Goal: Task Accomplishment & Management: Manage account settings

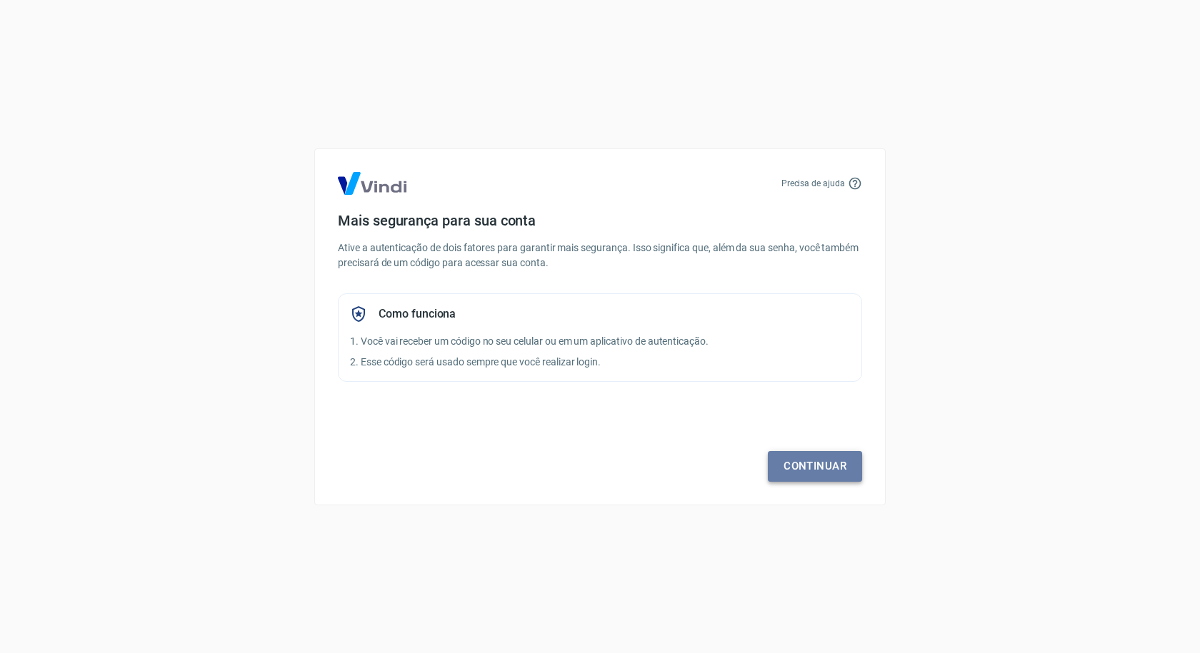
click at [800, 471] on link "Continuar" at bounding box center [815, 466] width 94 height 30
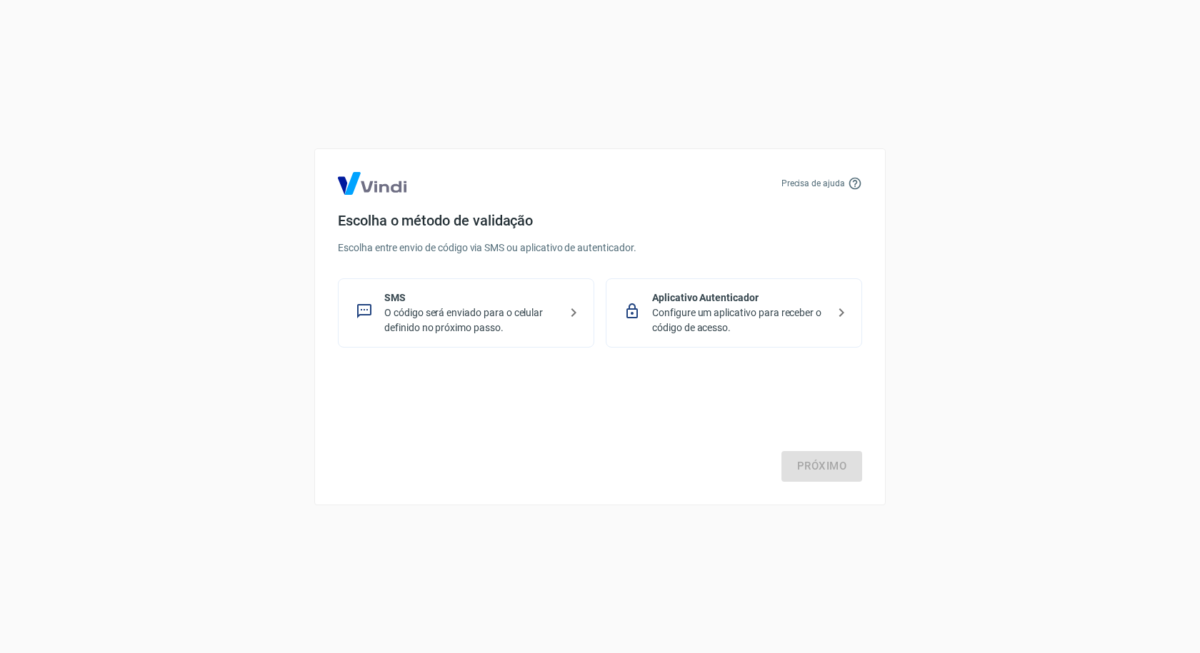
click at [718, 309] on p "Configure um aplicativo para receber o código de acesso." at bounding box center [739, 321] width 175 height 30
click at [813, 461] on link "Próximo" at bounding box center [821, 466] width 81 height 30
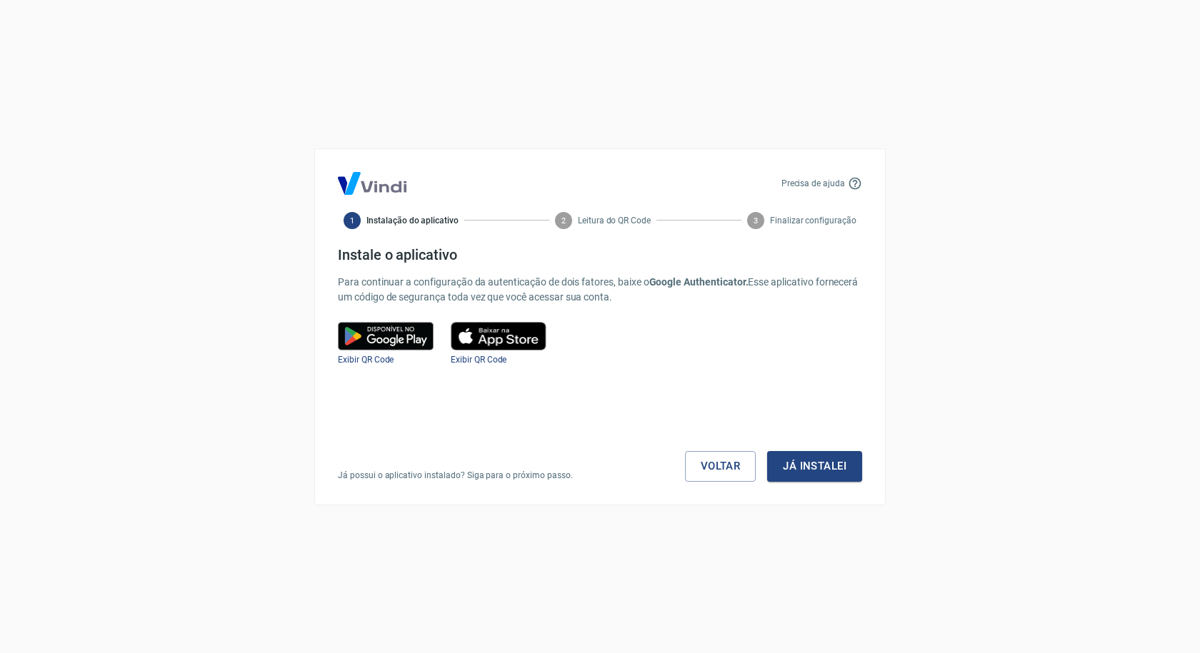
click at [810, 460] on button "Já instalei" at bounding box center [814, 466] width 95 height 30
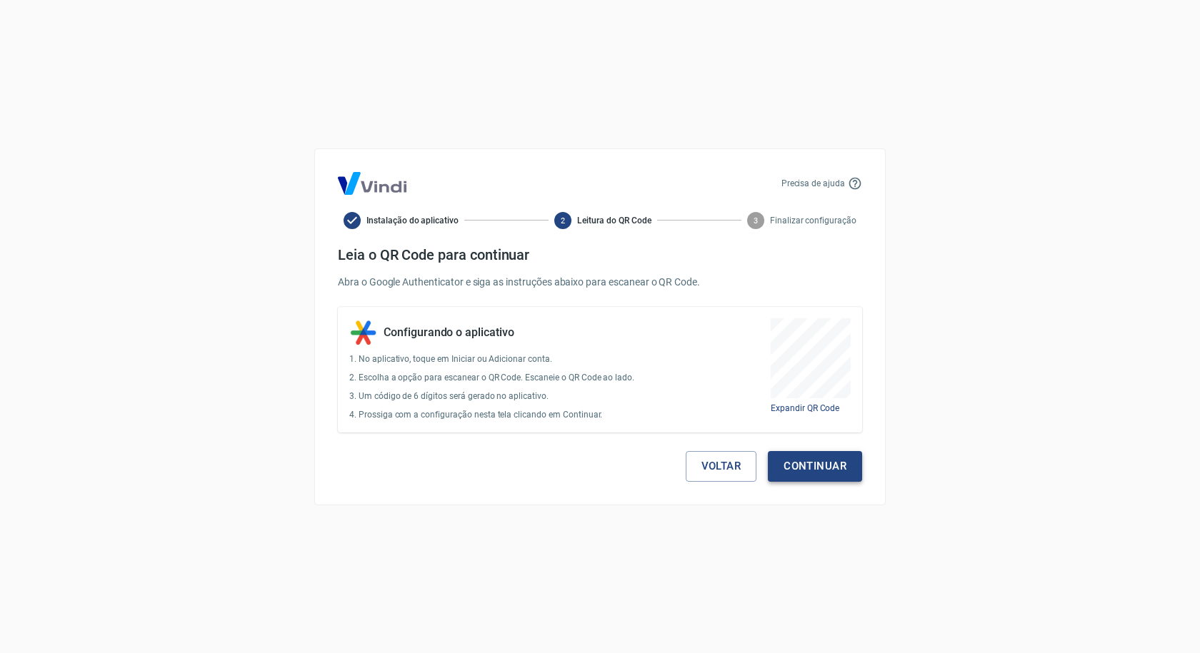
click at [807, 460] on button "Continuar" at bounding box center [815, 466] width 94 height 30
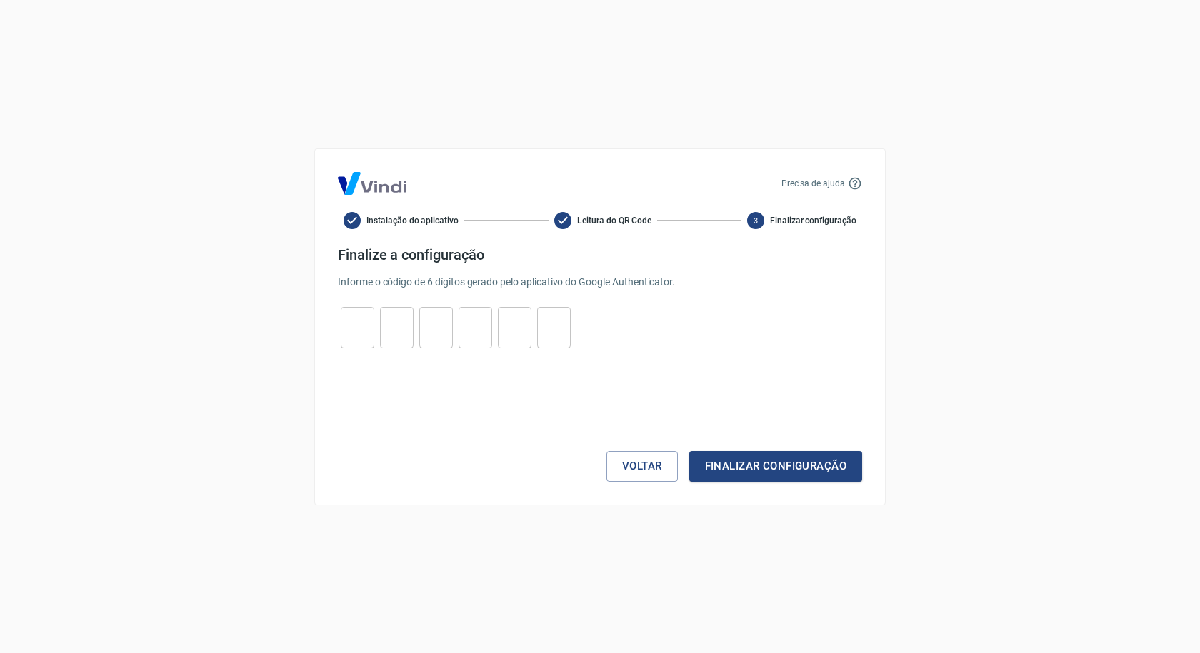
click at [365, 323] on input "tel" at bounding box center [358, 327] width 34 height 31
type input "2"
type input "9"
type input "6"
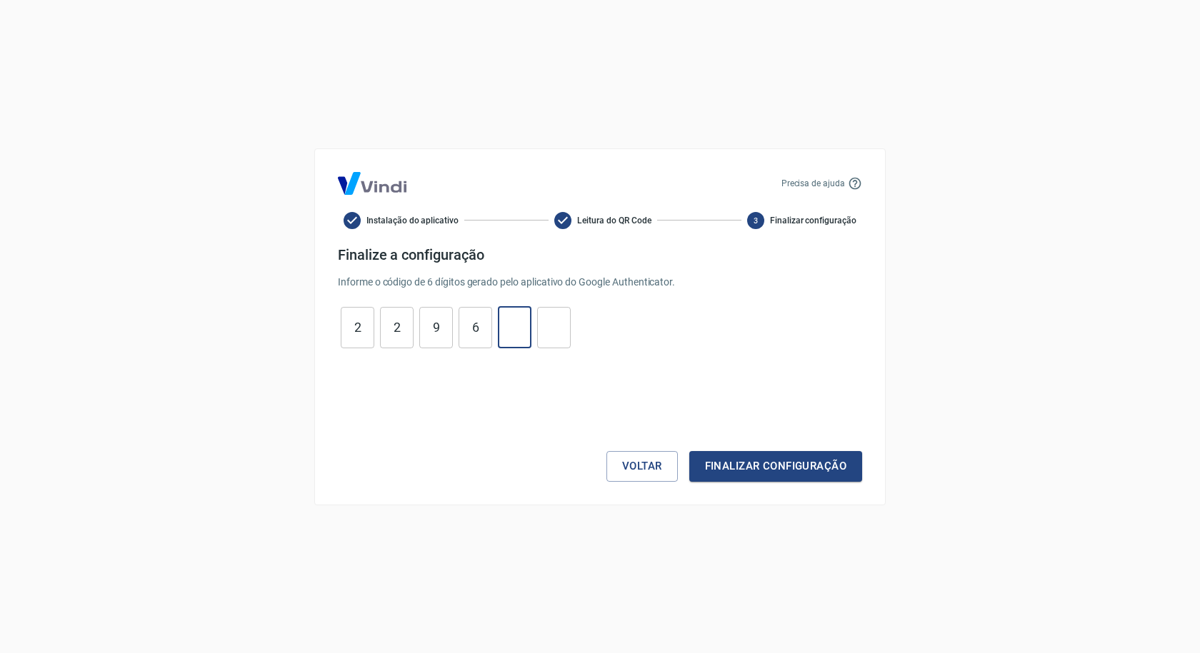
type input "6"
type input "5"
click at [711, 466] on button "Finalizar configuração" at bounding box center [775, 466] width 173 height 30
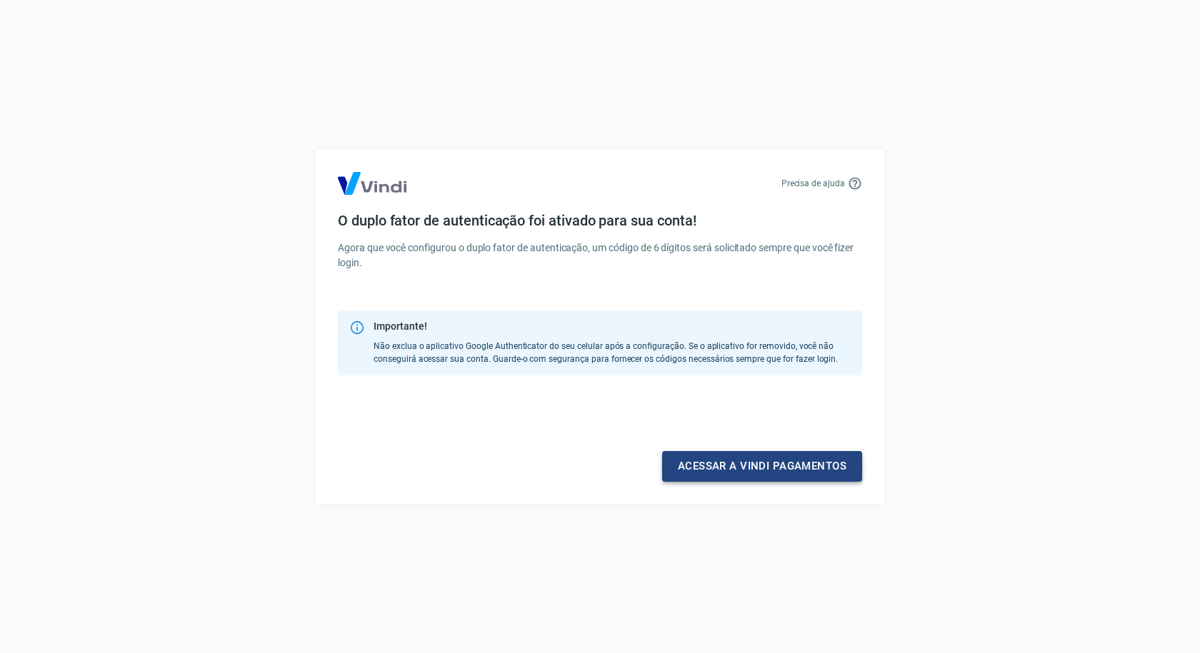
click at [743, 466] on link "Acessar a Vindi pagamentos" at bounding box center [762, 466] width 200 height 30
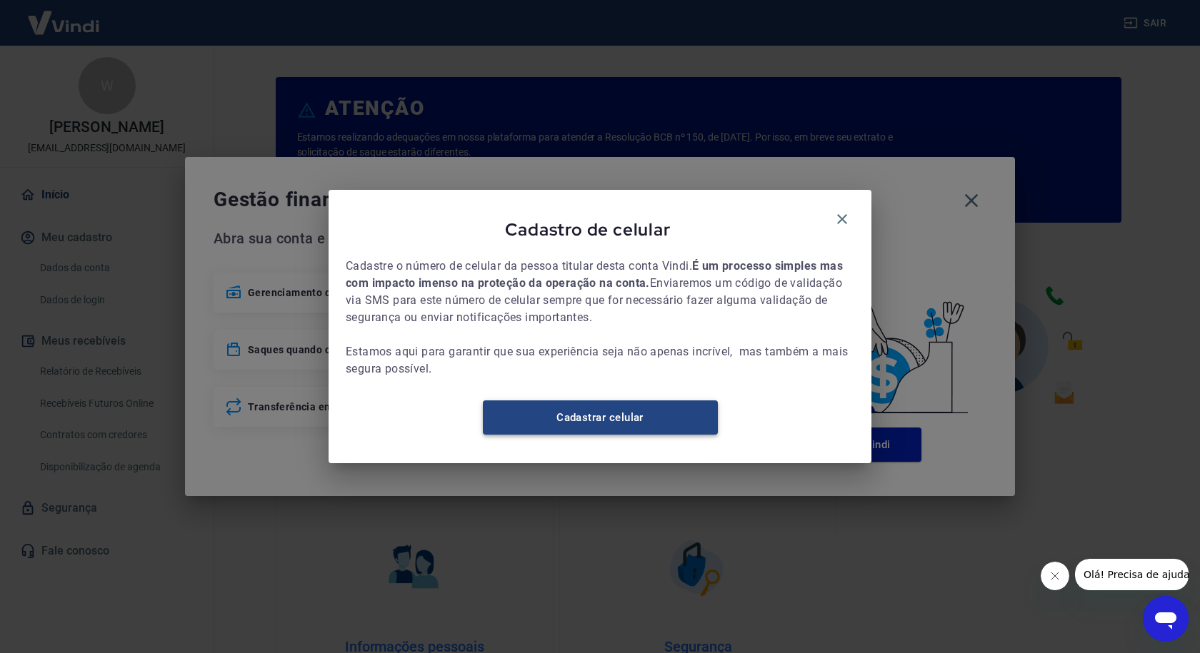
click at [588, 435] on link "Cadastrar celular" at bounding box center [600, 418] width 235 height 34
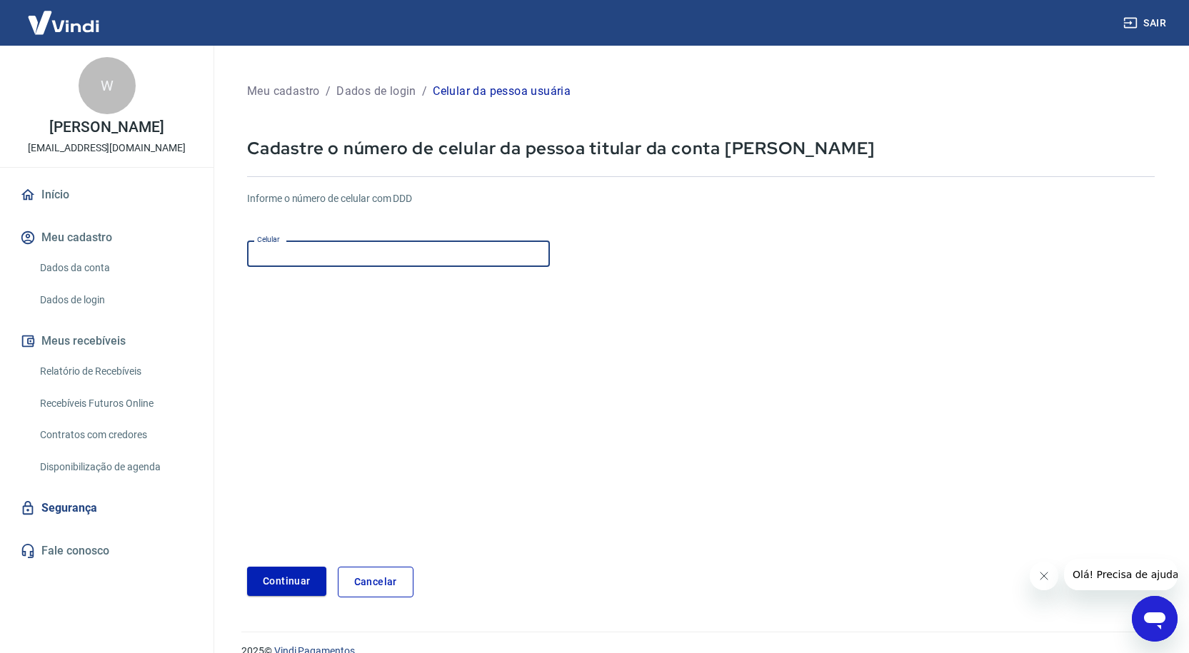
click at [316, 250] on input "Celular" at bounding box center [398, 254] width 303 height 26
type input "(17) 98185-4635"
drag, startPoint x: 307, startPoint y: 584, endPoint x: 378, endPoint y: 468, distance: 135.6
click at [307, 583] on button "Continuar" at bounding box center [286, 581] width 79 height 29
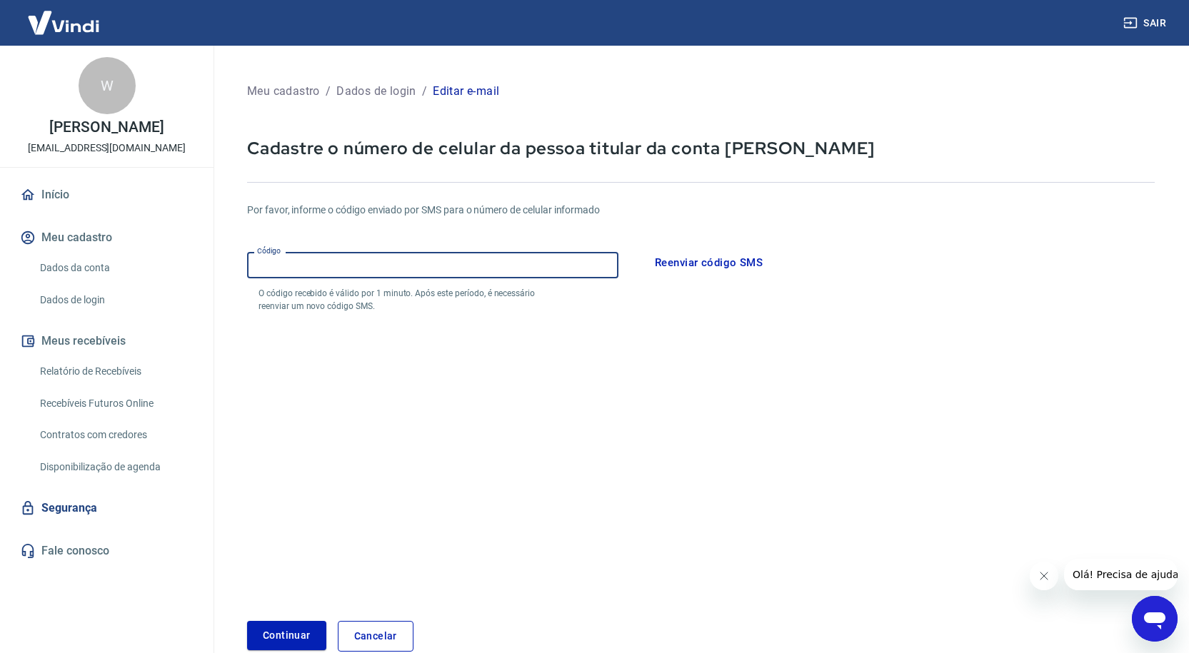
click at [399, 261] on input "Código" at bounding box center [432, 265] width 371 height 26
click at [690, 262] on button "Reenviar código SMS" at bounding box center [709, 263] width 124 height 30
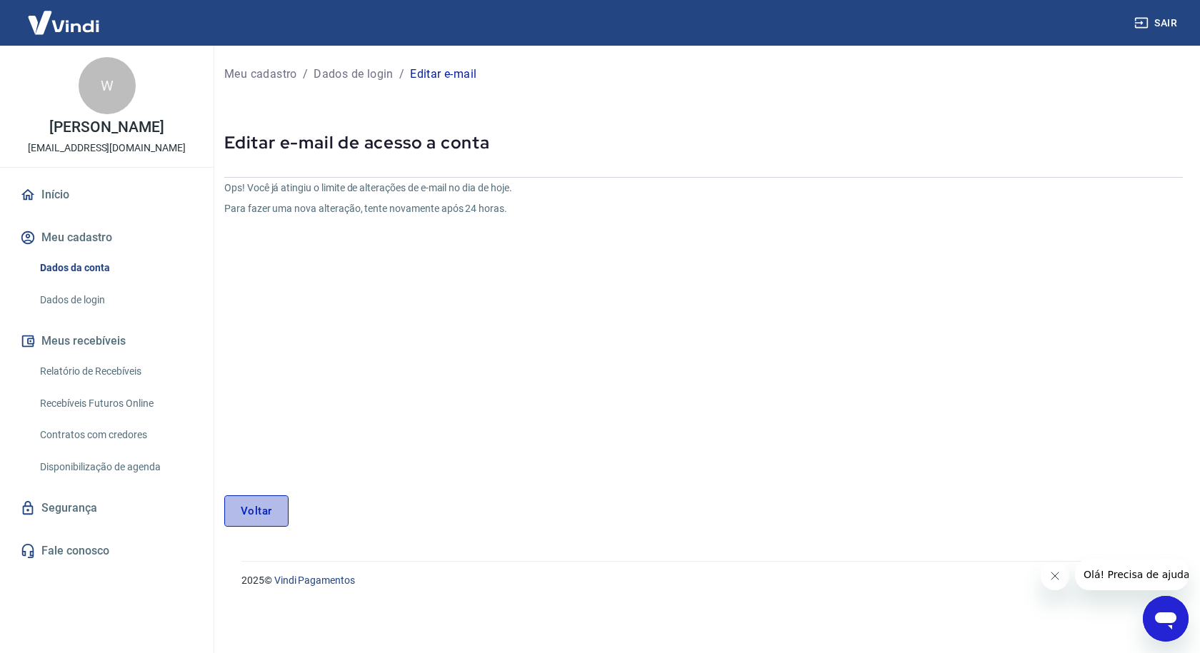
click at [249, 514] on link "Voltar" at bounding box center [256, 511] width 64 height 31
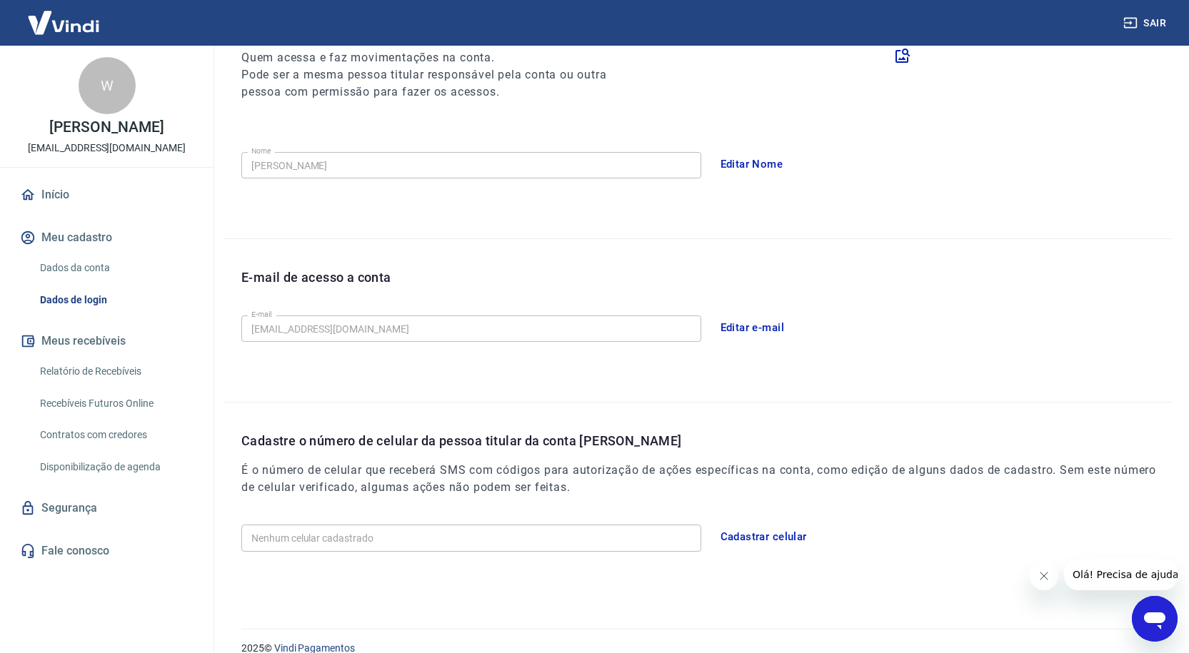
scroll to position [213, 0]
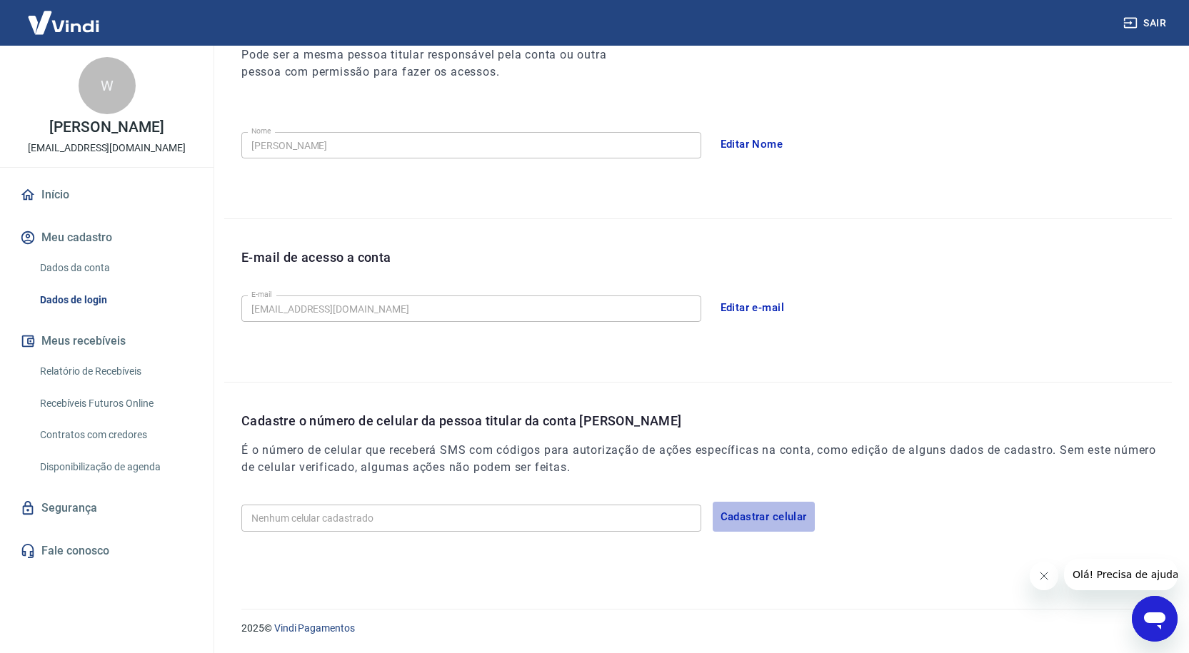
click at [772, 520] on button "Cadastrar celular" at bounding box center [764, 517] width 102 height 30
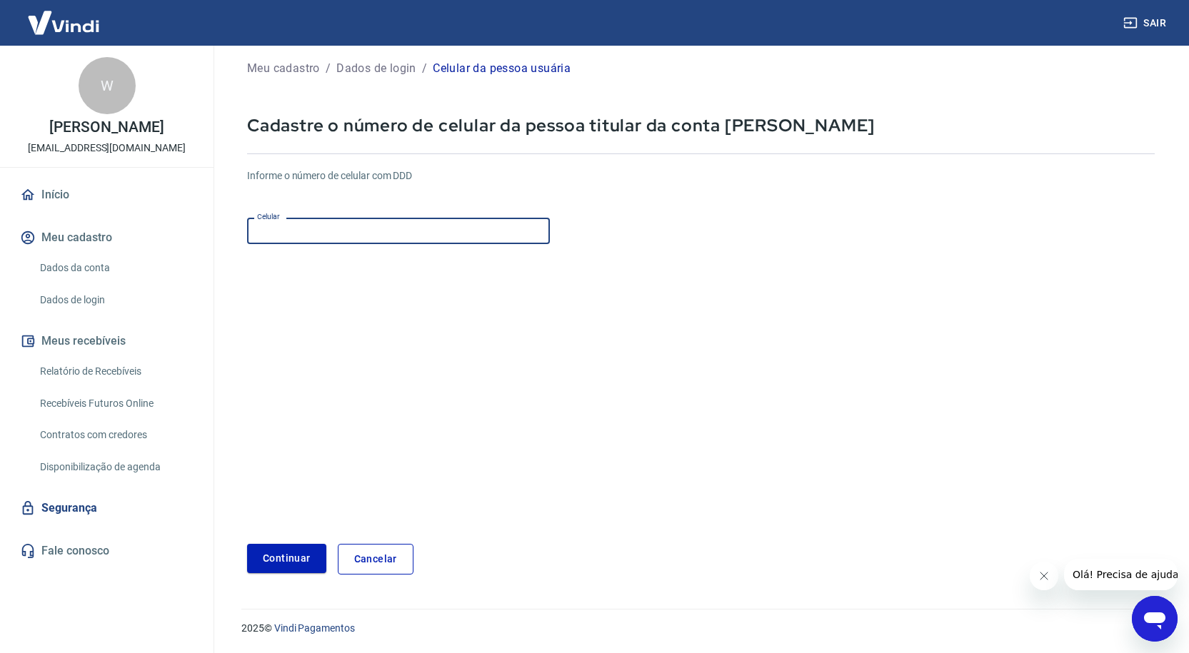
click at [333, 238] on input "Celular" at bounding box center [398, 231] width 303 height 26
click at [361, 296] on form "Informe o número de celular com DDD Celular (17) 98105-5195 Celular Continuar C…" at bounding box center [701, 366] width 908 height 418
drag, startPoint x: 333, startPoint y: 226, endPoint x: 142, endPoint y: 219, distance: 190.8
click at [151, 224] on div "Sair W Wesley Filipe Ferreira de Alencar Pereira wesley.filipe.ferreira@gmail.c…" at bounding box center [594, 303] width 1189 height 653
type input "[PHONE_NUMBER]"
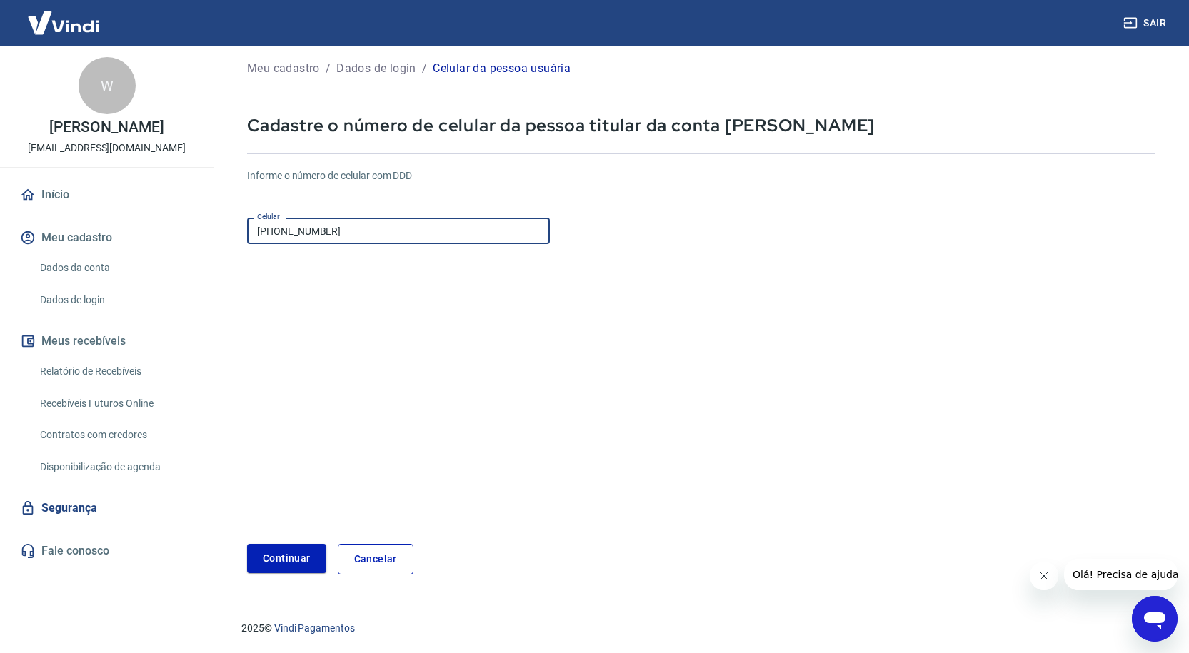
drag, startPoint x: 402, startPoint y: 322, endPoint x: 402, endPoint y: 334, distance: 12.1
click at [402, 322] on form "Informe o número de celular com DDD Celular (17) 98185-4635 Celular Continuar C…" at bounding box center [701, 366] width 908 height 418
click at [296, 562] on button "Continuar" at bounding box center [286, 558] width 79 height 29
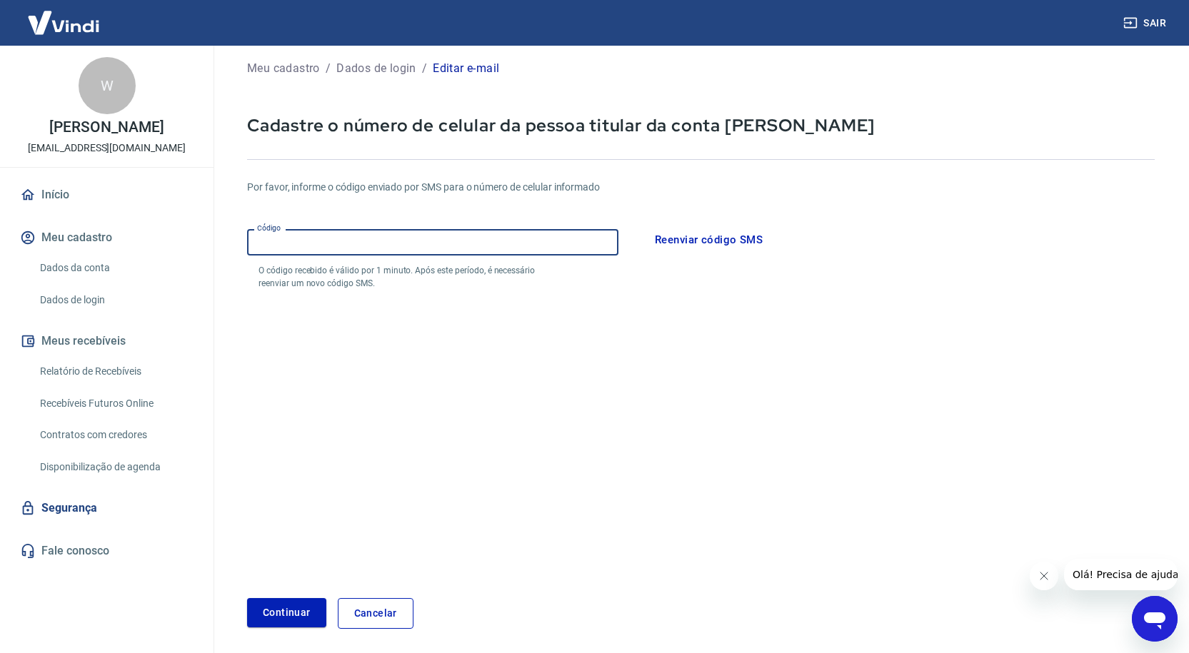
click at [365, 246] on input "Código" at bounding box center [432, 242] width 371 height 26
click at [89, 418] on link "Recebíveis Futuros Online" at bounding box center [115, 403] width 162 height 29
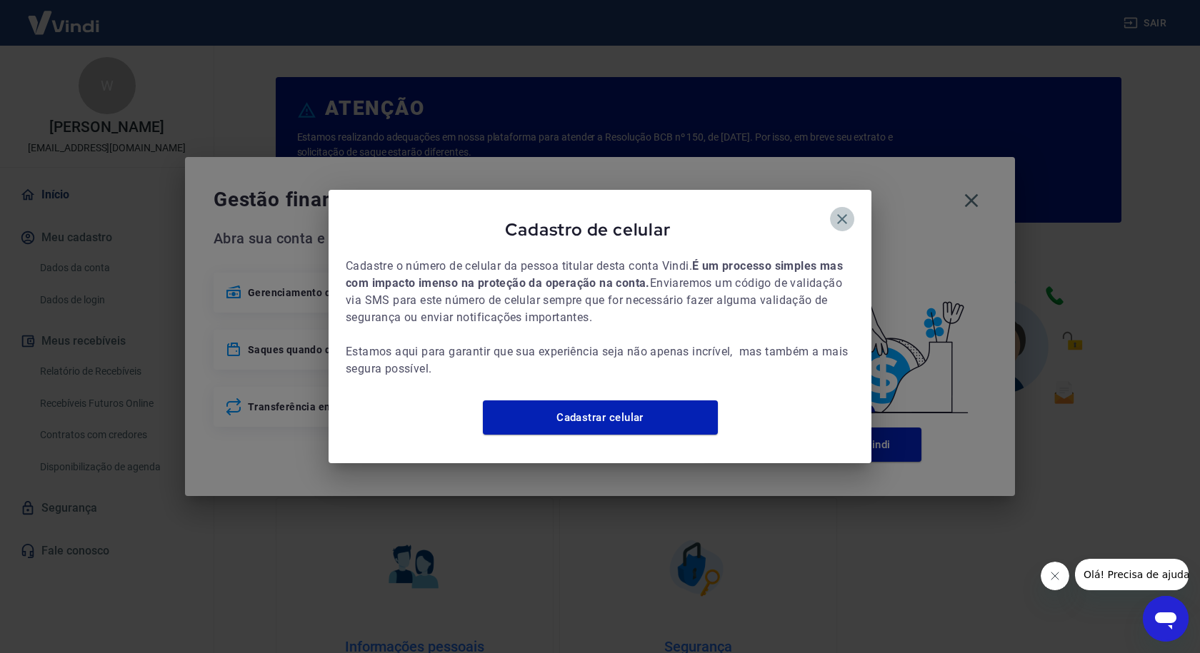
click at [838, 216] on icon "button" at bounding box center [841, 219] width 17 height 17
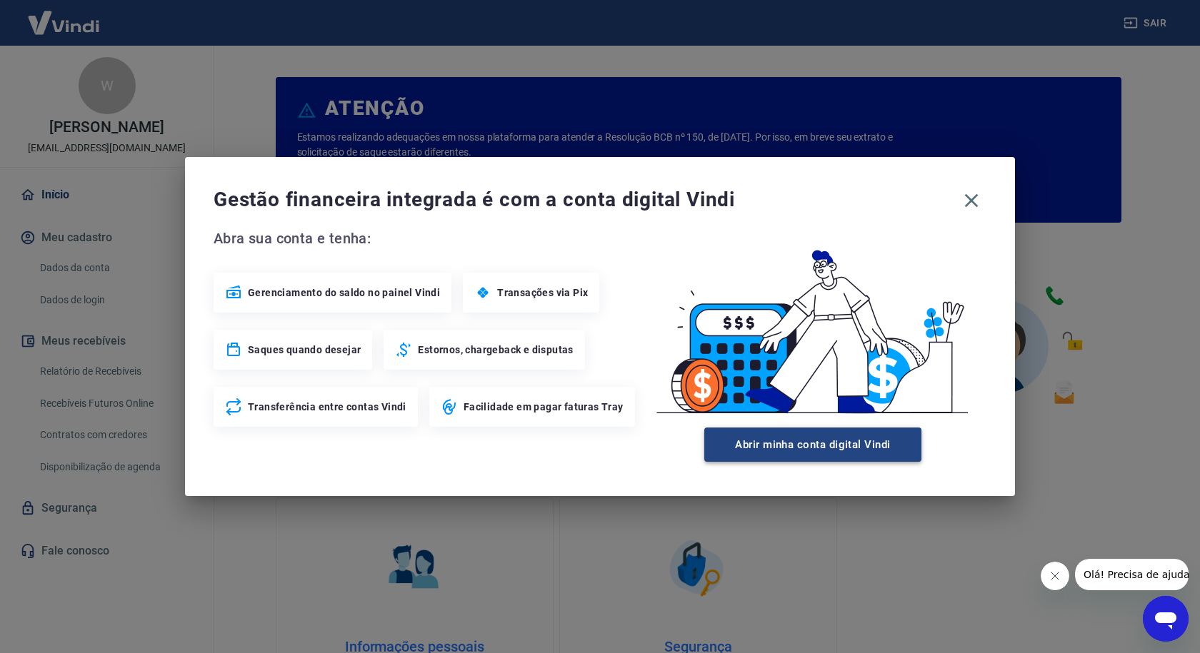
click at [758, 441] on button "Abrir minha conta digital Vindi" at bounding box center [812, 445] width 217 height 34
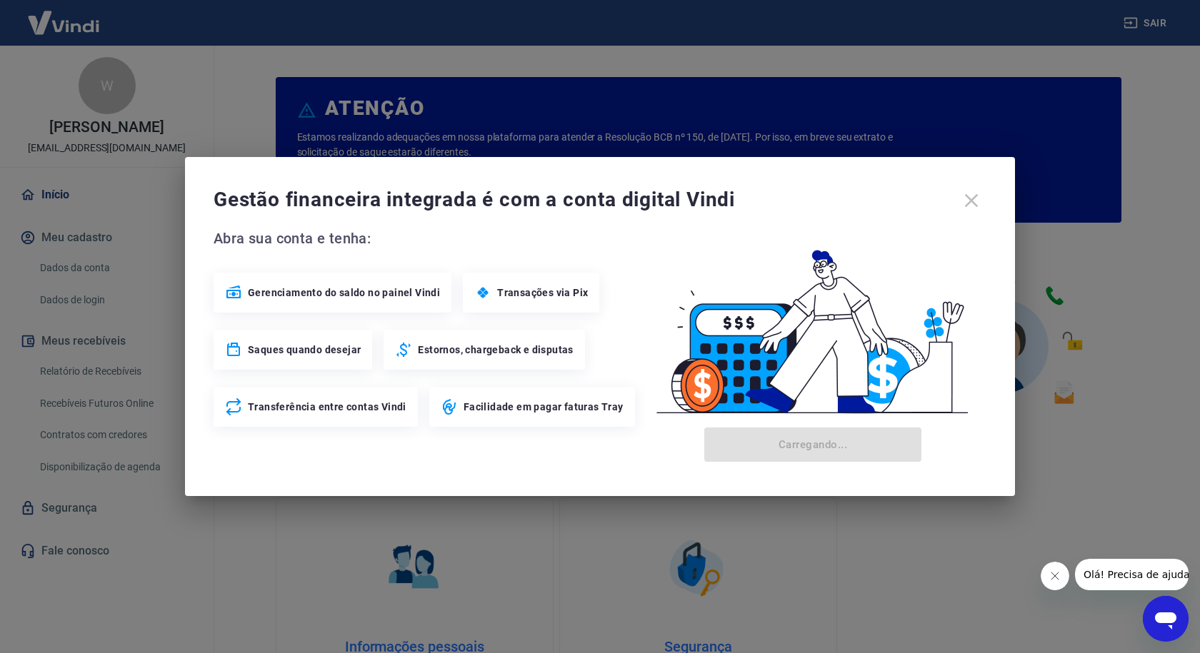
click at [1055, 581] on icon "Fechar mensagem da empresa" at bounding box center [1053, 576] width 11 height 11
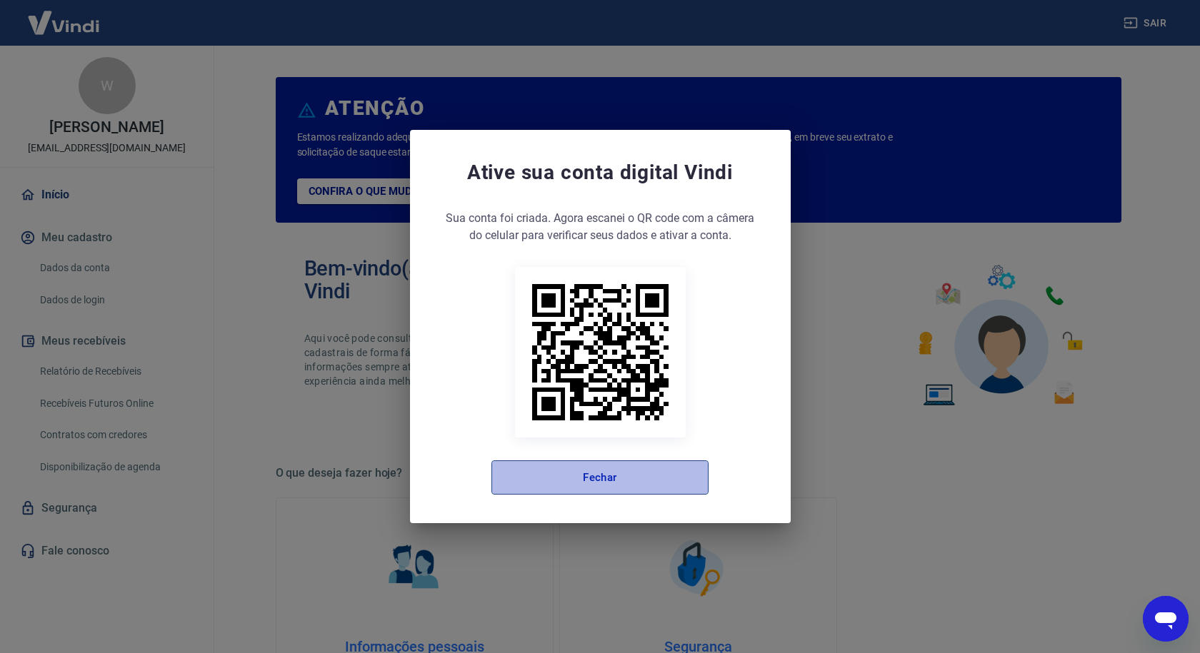
click at [601, 473] on button "Fechar" at bounding box center [599, 478] width 217 height 34
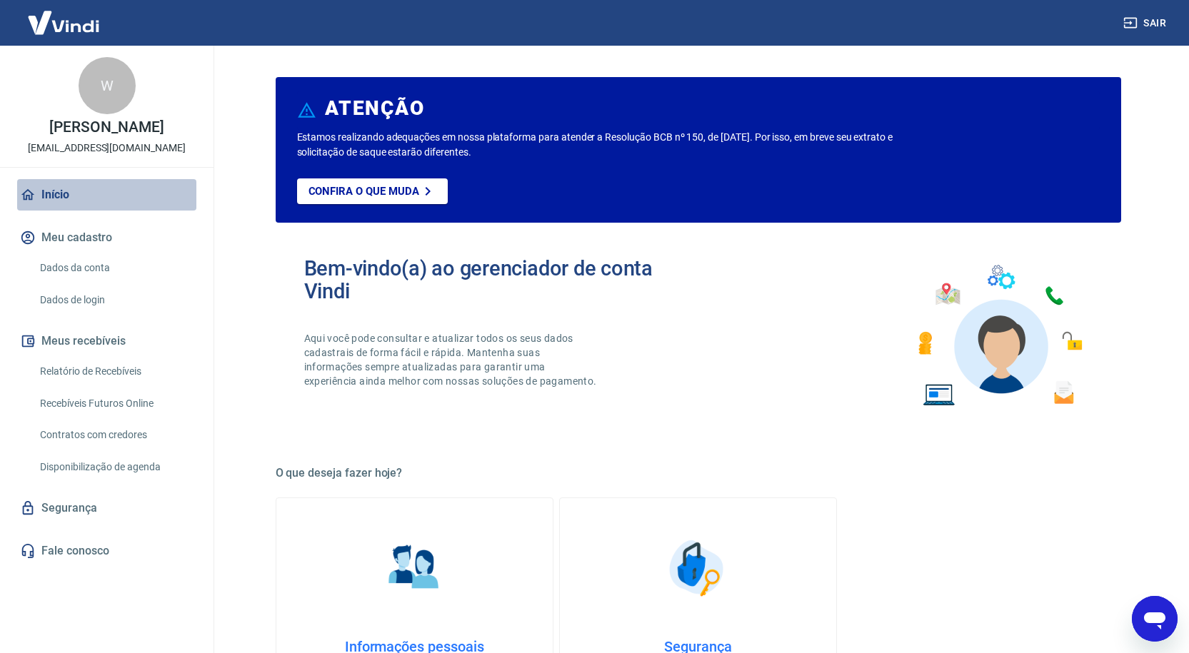
click at [54, 210] on link "Início" at bounding box center [106, 194] width 179 height 31
click at [60, 253] on button "Meu cadastro" at bounding box center [106, 237] width 179 height 31
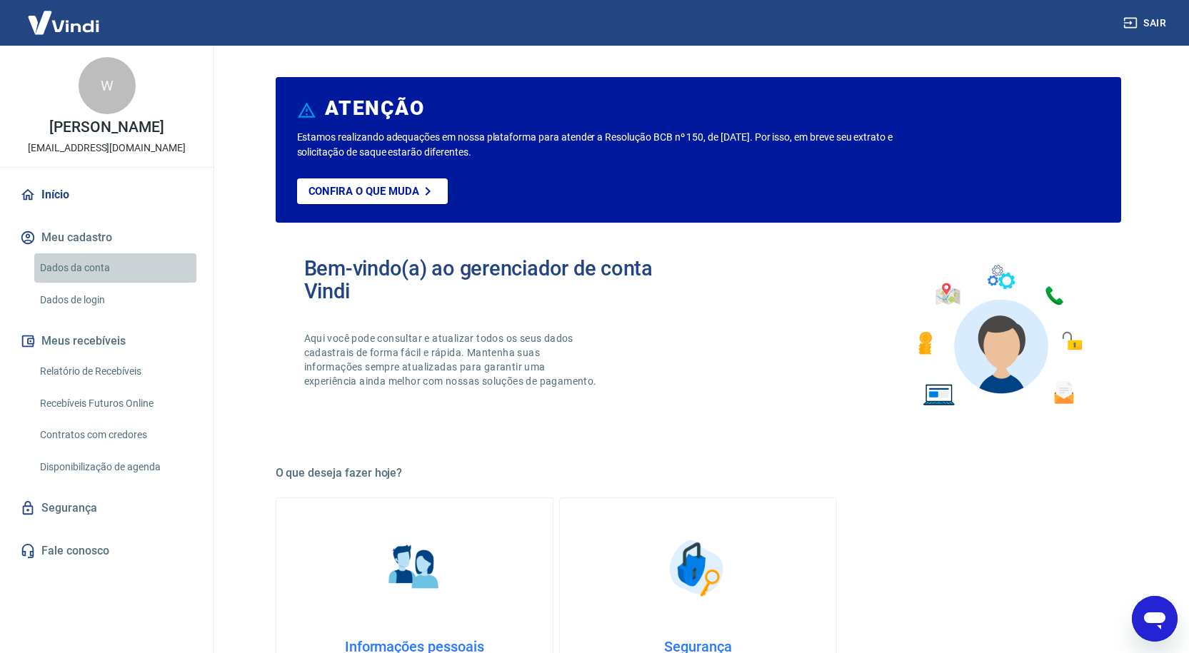
click at [71, 282] on link "Dados da conta" at bounding box center [115, 267] width 162 height 29
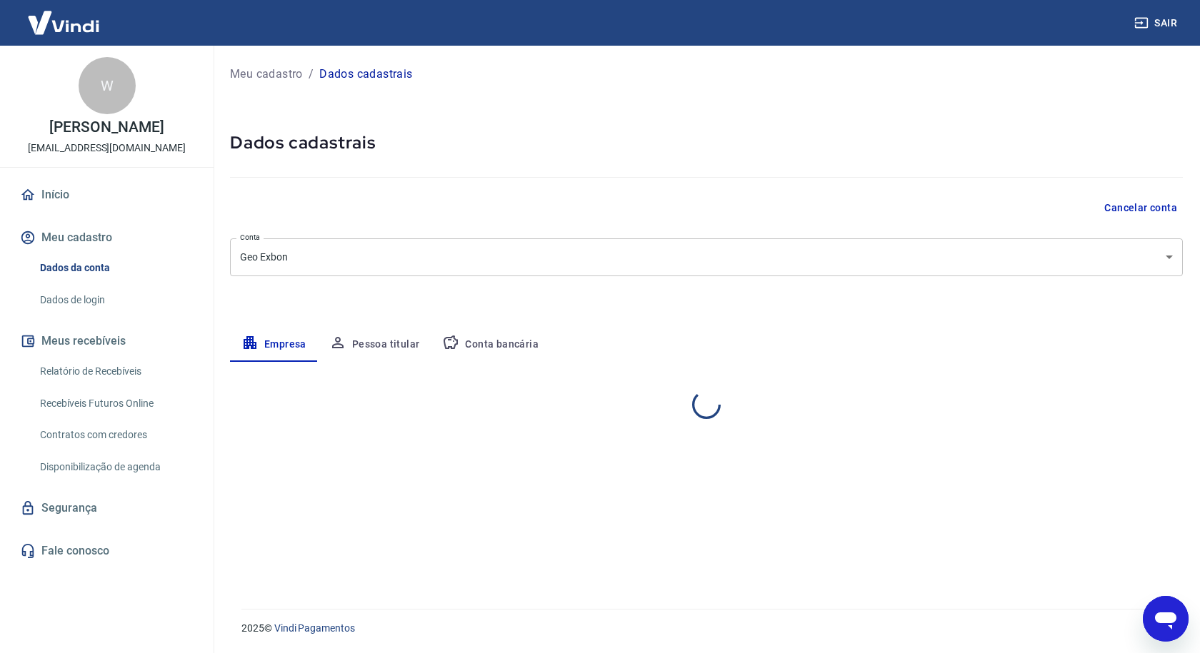
select select "SP"
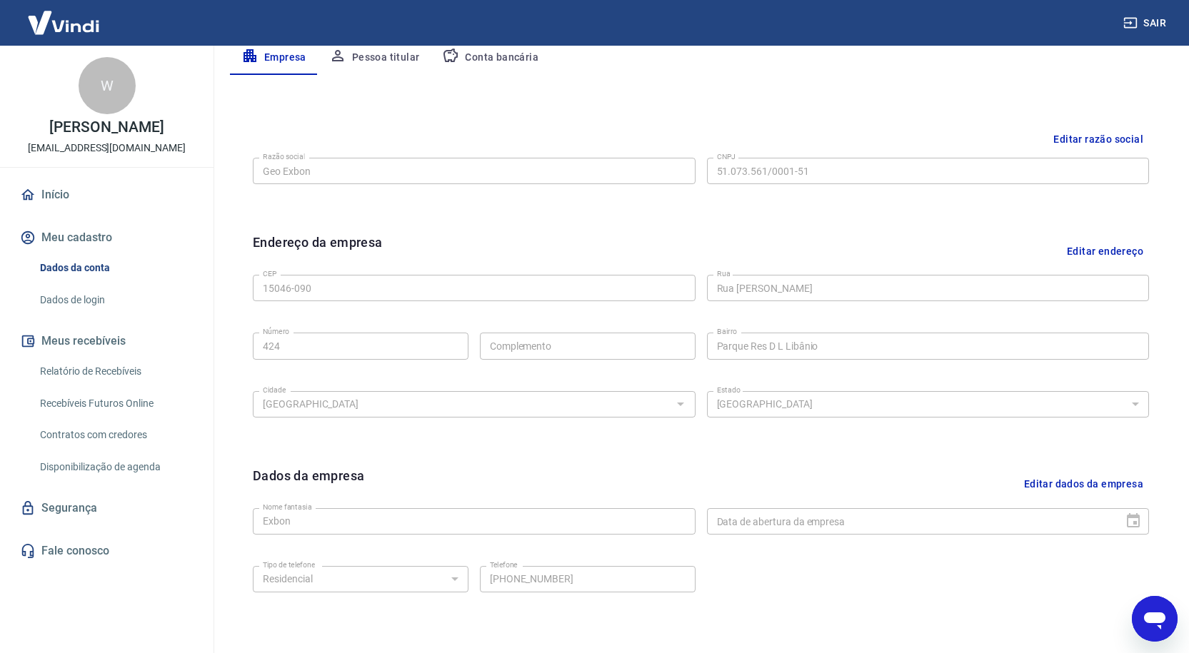
scroll to position [357, 0]
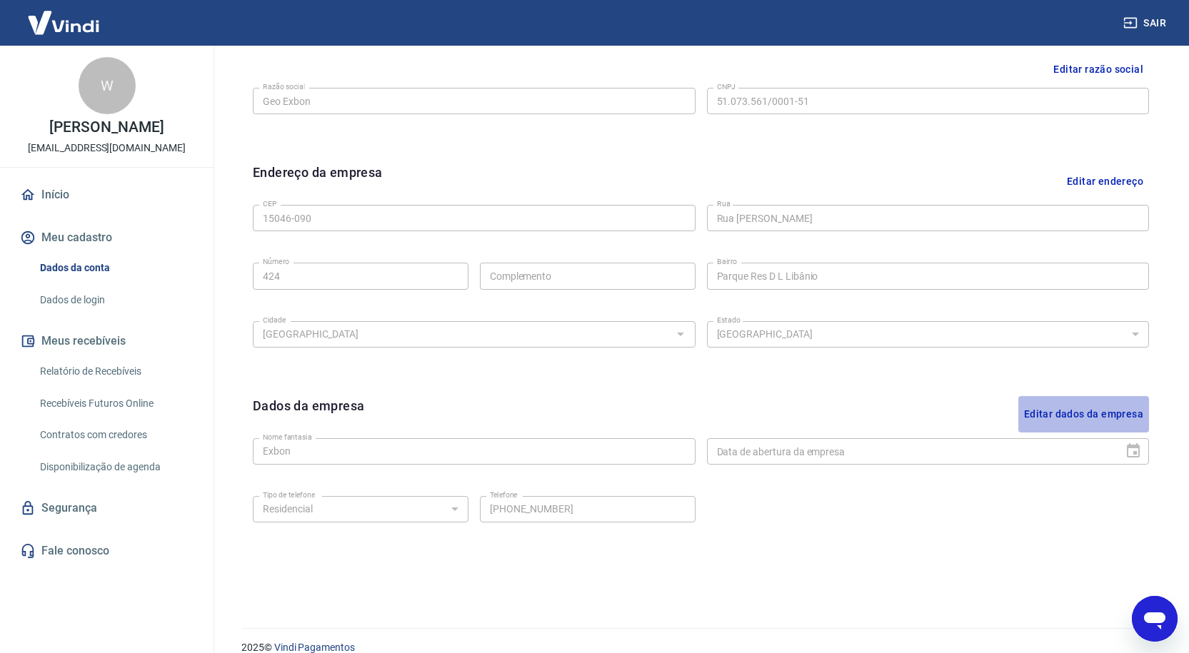
click at [1063, 416] on button "Editar dados da empresa" at bounding box center [1083, 414] width 131 height 36
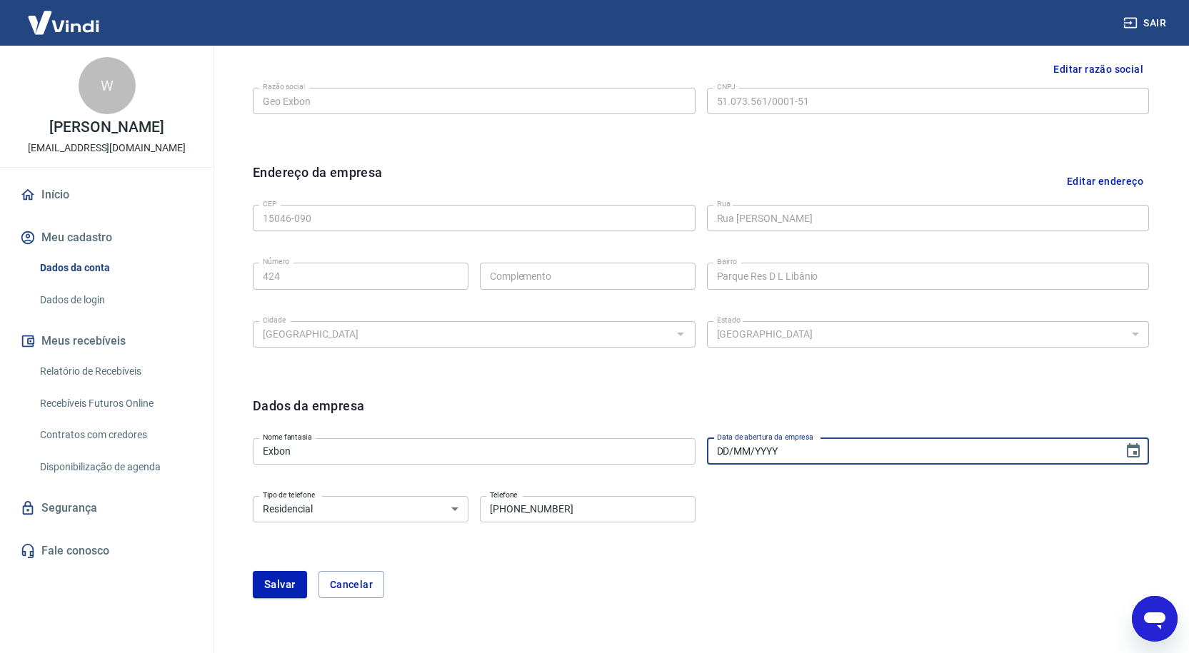
click at [810, 454] on input "DD/MM/YYYY" at bounding box center [910, 451] width 407 height 26
type input "16/06/2023"
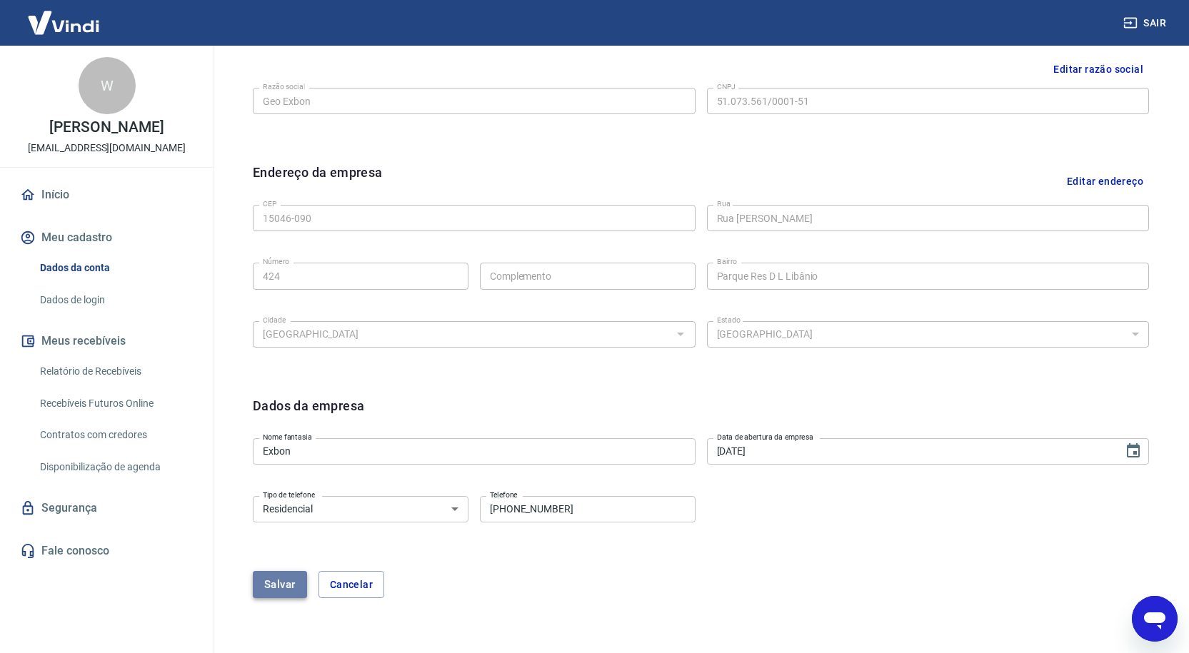
click at [275, 591] on button "Salvar" at bounding box center [280, 584] width 54 height 27
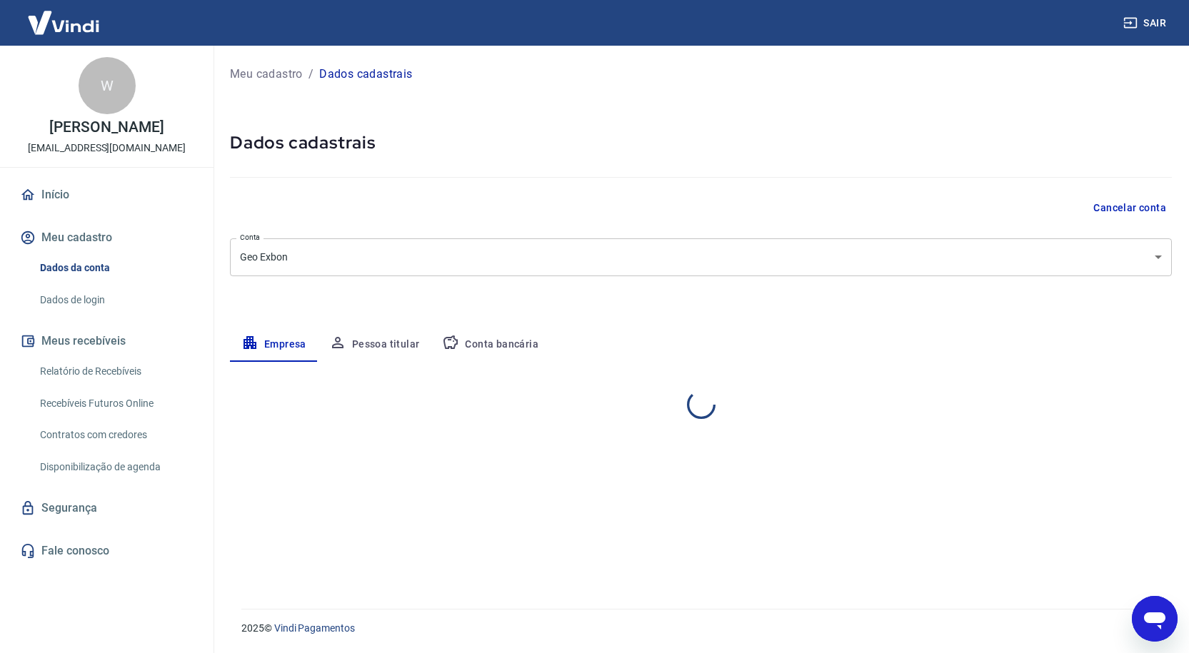
scroll to position [0, 0]
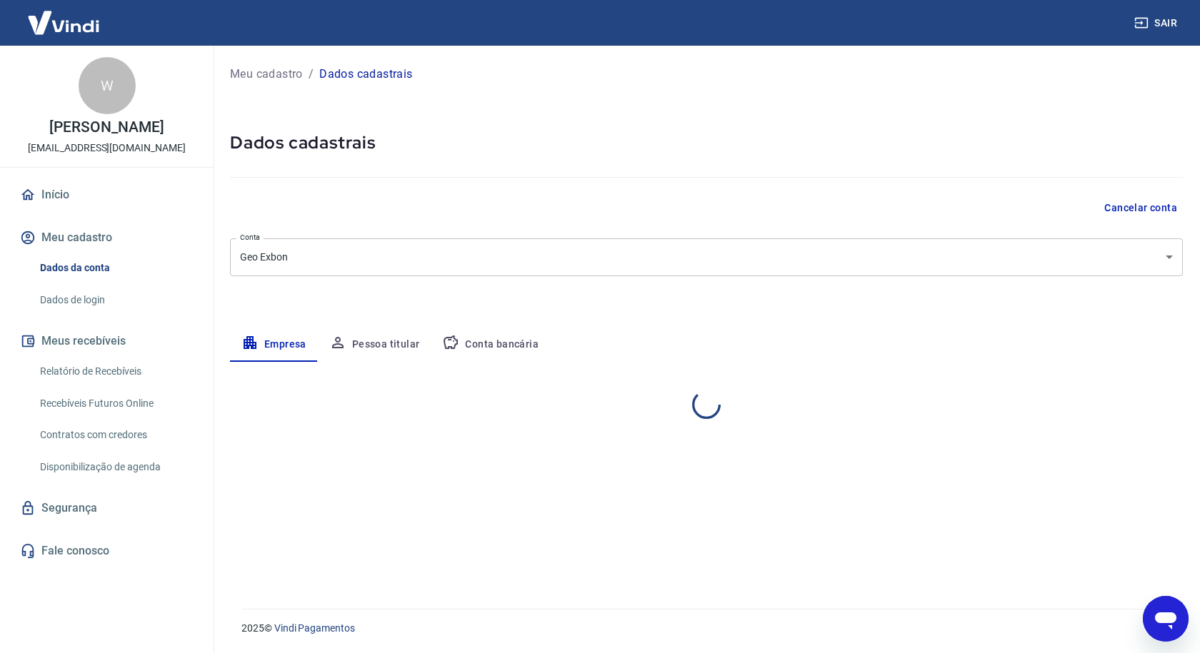
select select "SP"
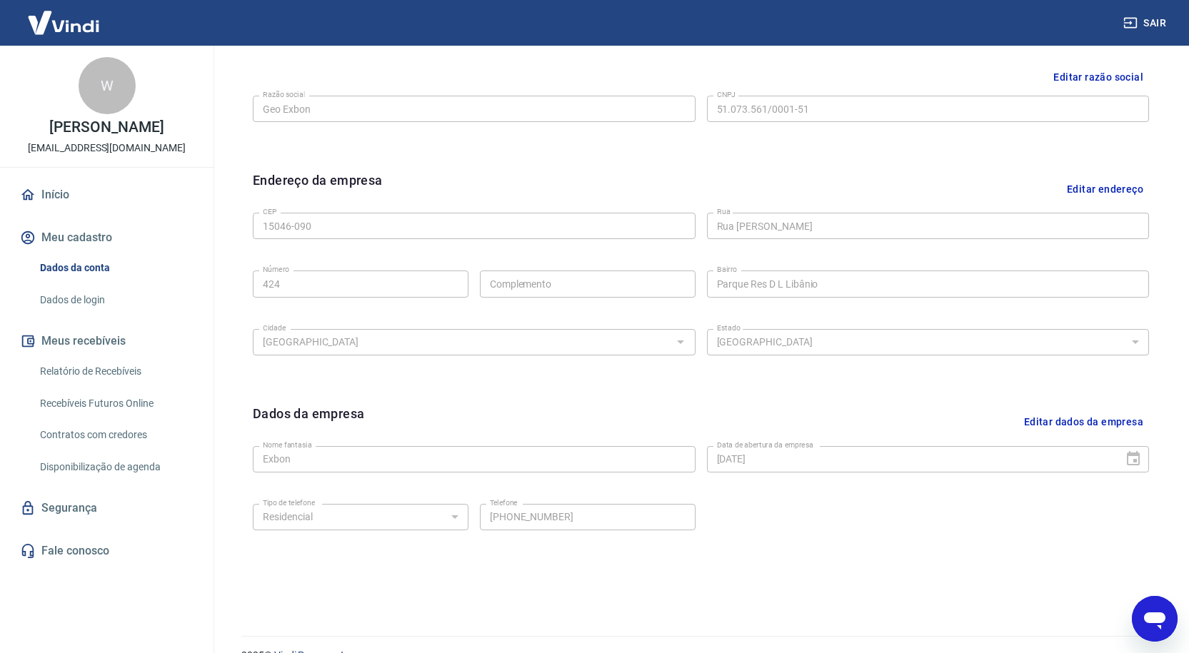
scroll to position [357, 0]
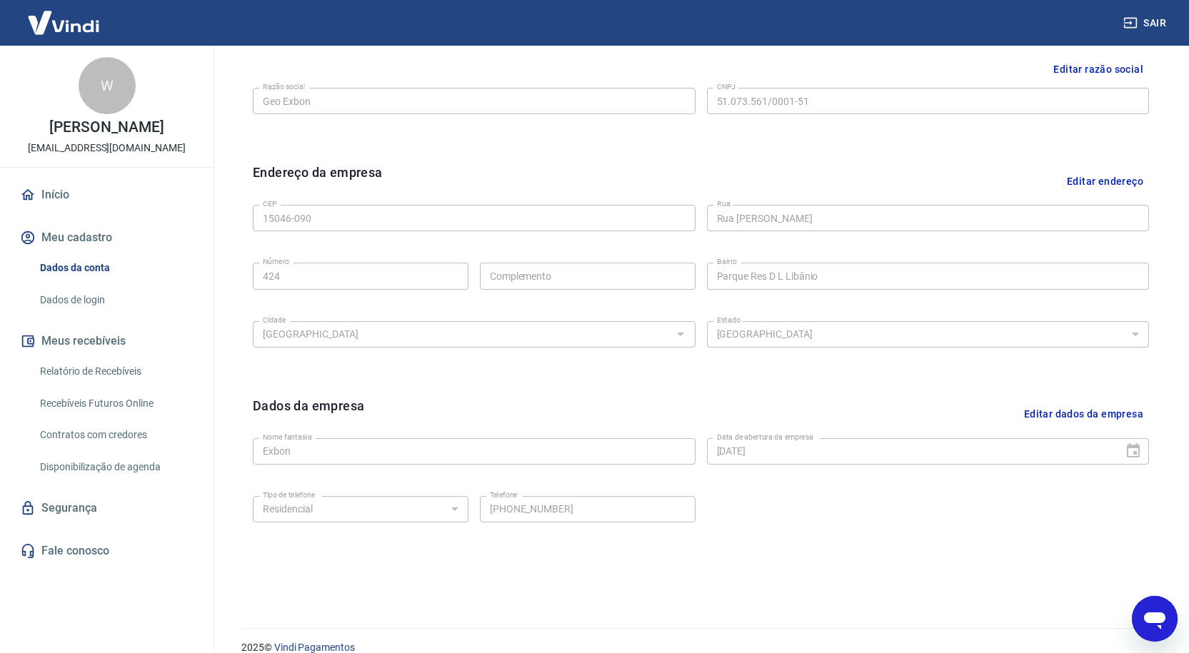
click at [63, 311] on link "Dados de login" at bounding box center [115, 300] width 162 height 29
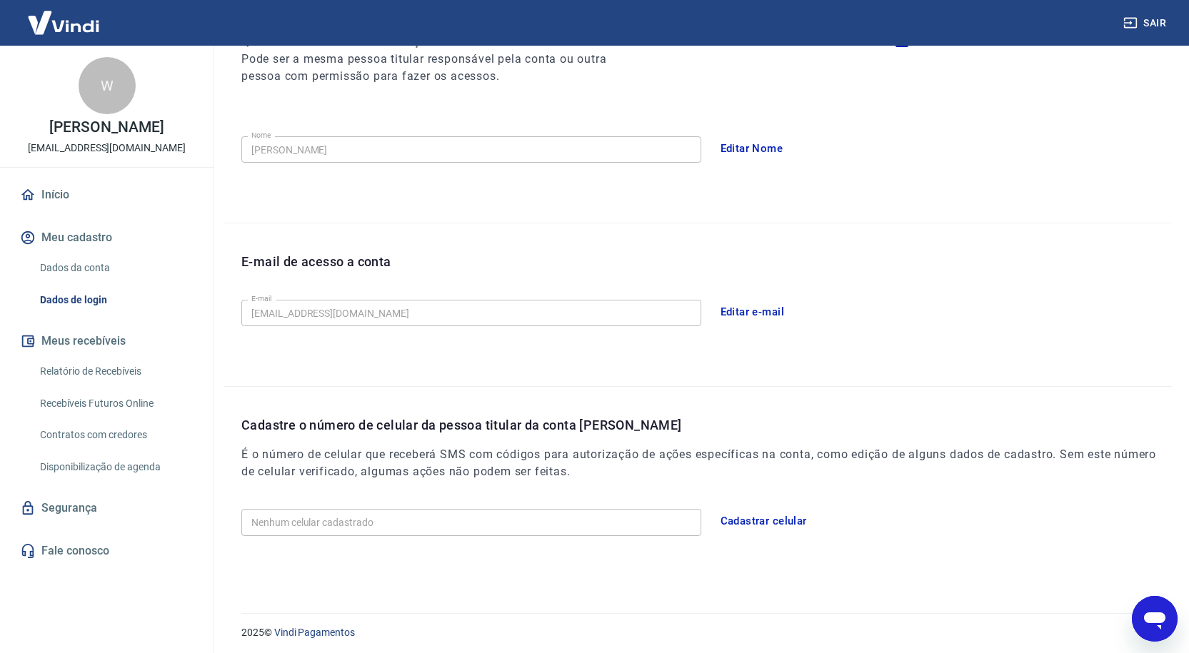
scroll to position [213, 0]
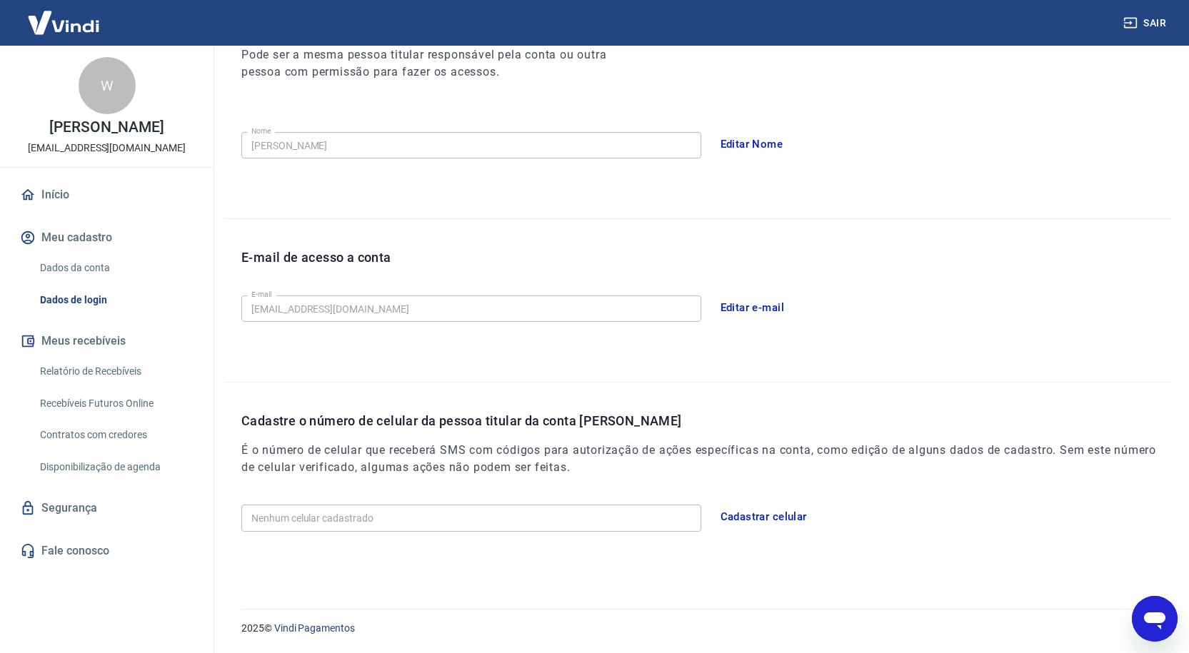
click at [112, 417] on link "Recebíveis Futuros Online" at bounding box center [115, 403] width 162 height 29
click at [415, 500] on div "Nenhum celular cadastrado Nenhum celular cadastrado Cadastrar celular" at bounding box center [706, 516] width 930 height 35
click at [762, 518] on button "Cadastrar celular" at bounding box center [764, 517] width 102 height 30
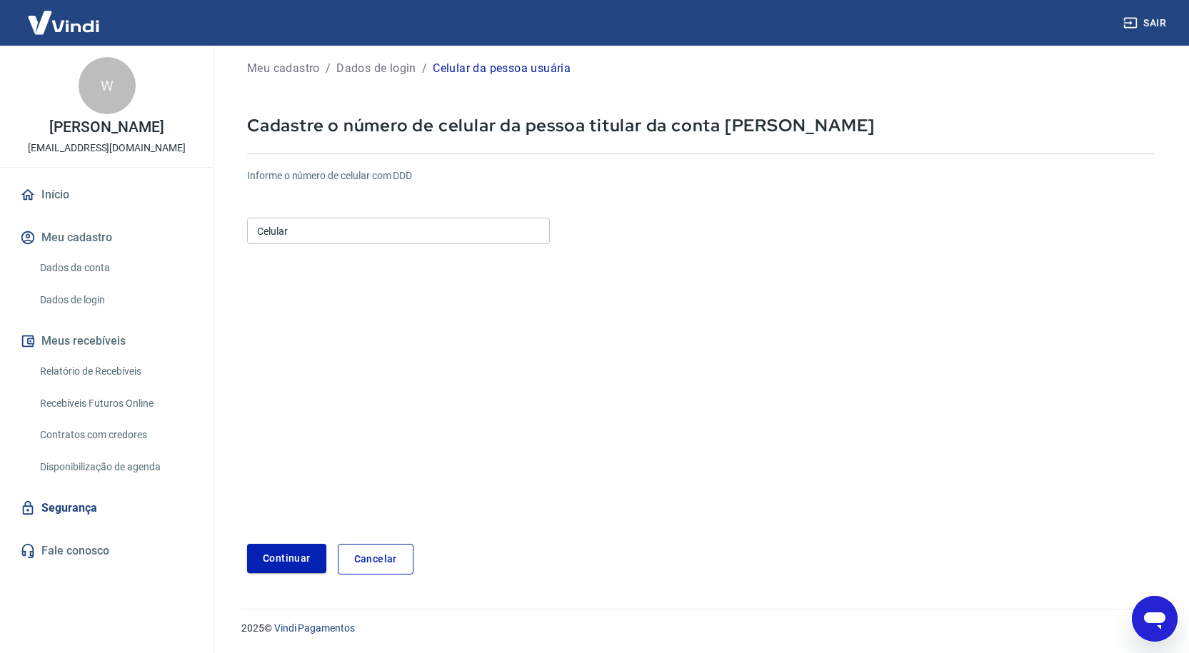
scroll to position [23, 0]
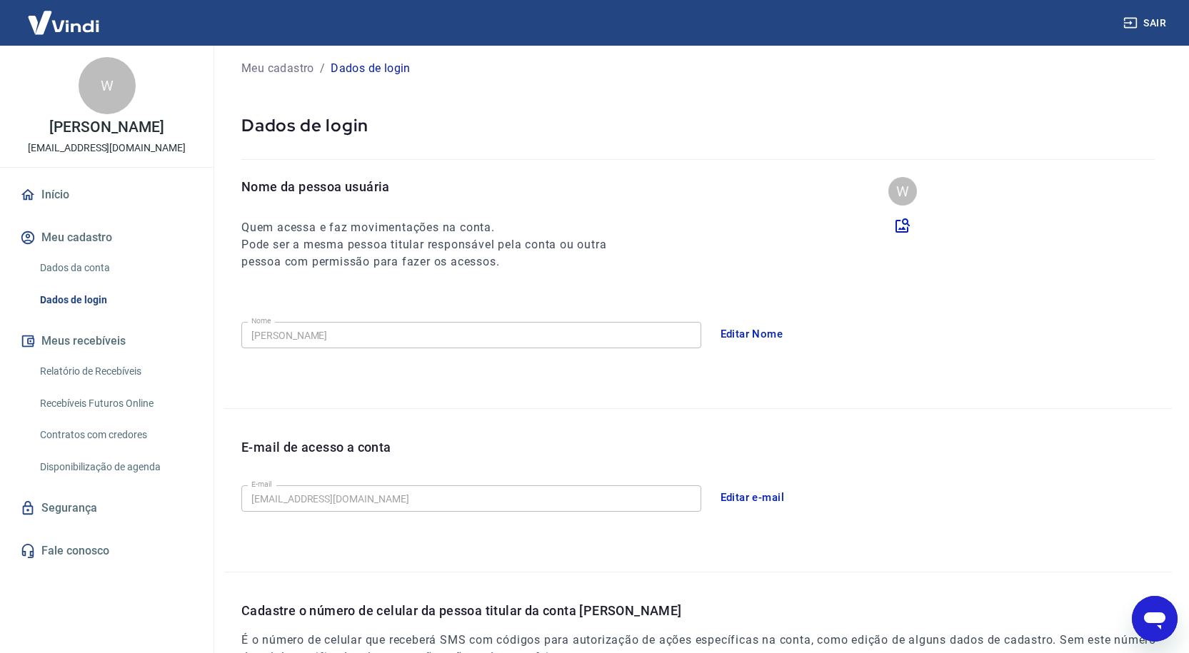
scroll to position [213, 0]
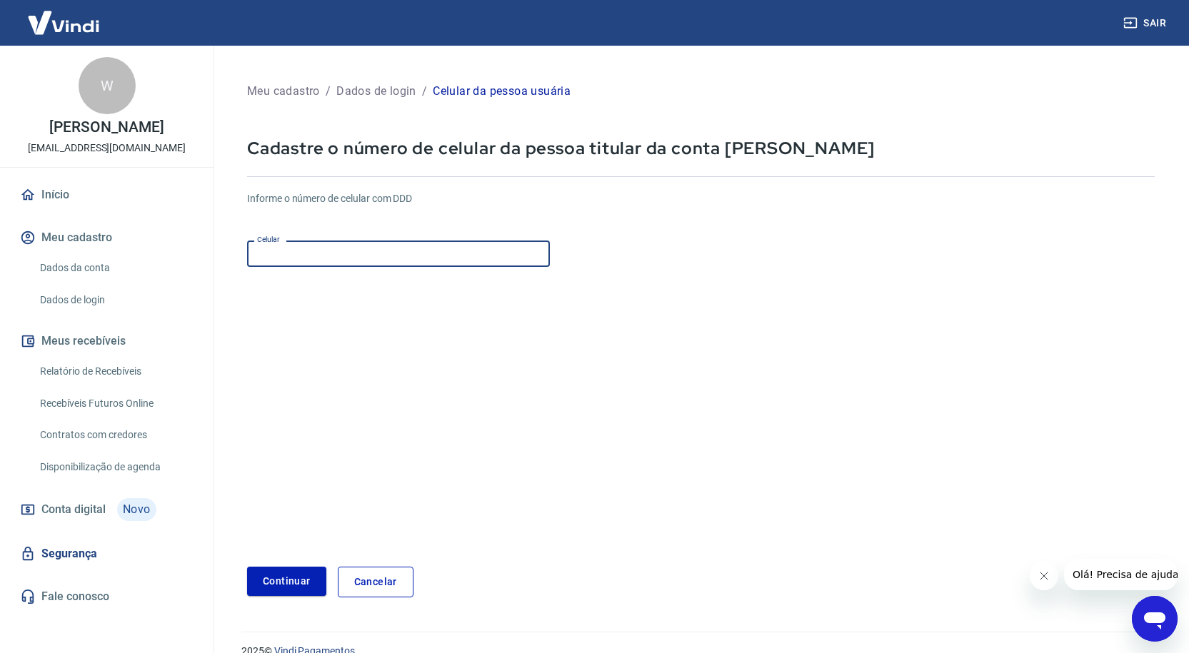
click at [304, 256] on input "Celular" at bounding box center [398, 254] width 303 height 26
type input "[PHONE_NUMBER]"
click at [303, 582] on button "Continuar" at bounding box center [286, 581] width 79 height 29
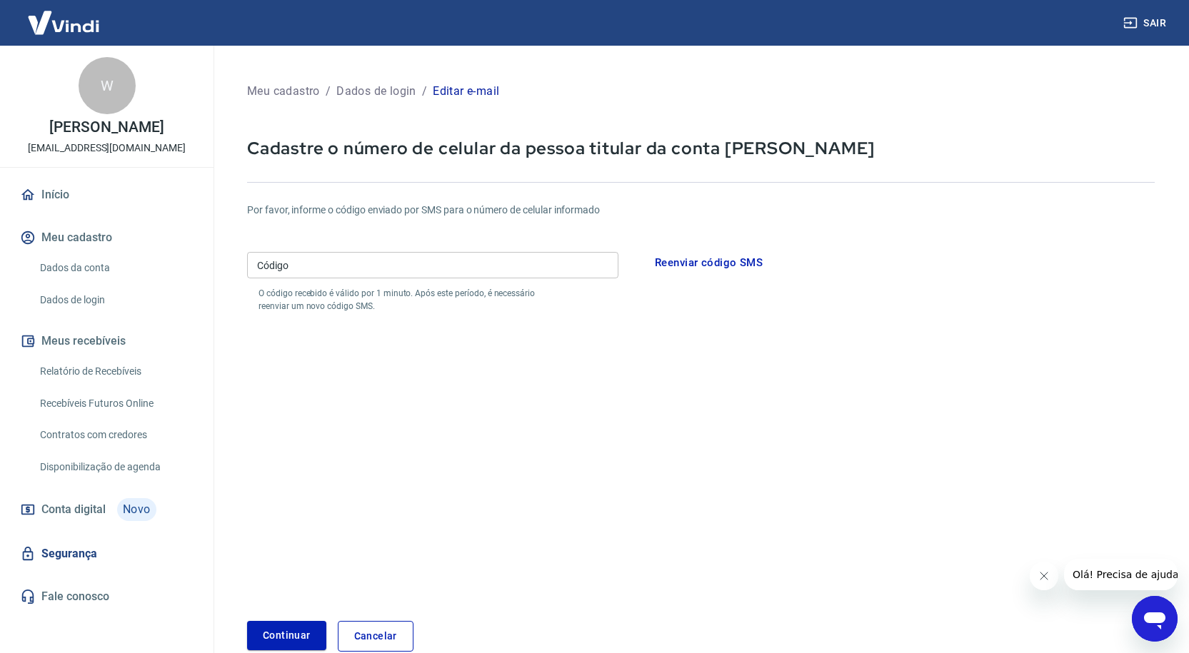
click at [417, 261] on input "Código" at bounding box center [432, 265] width 371 height 26
